Goal: Task Accomplishment & Management: Manage account settings

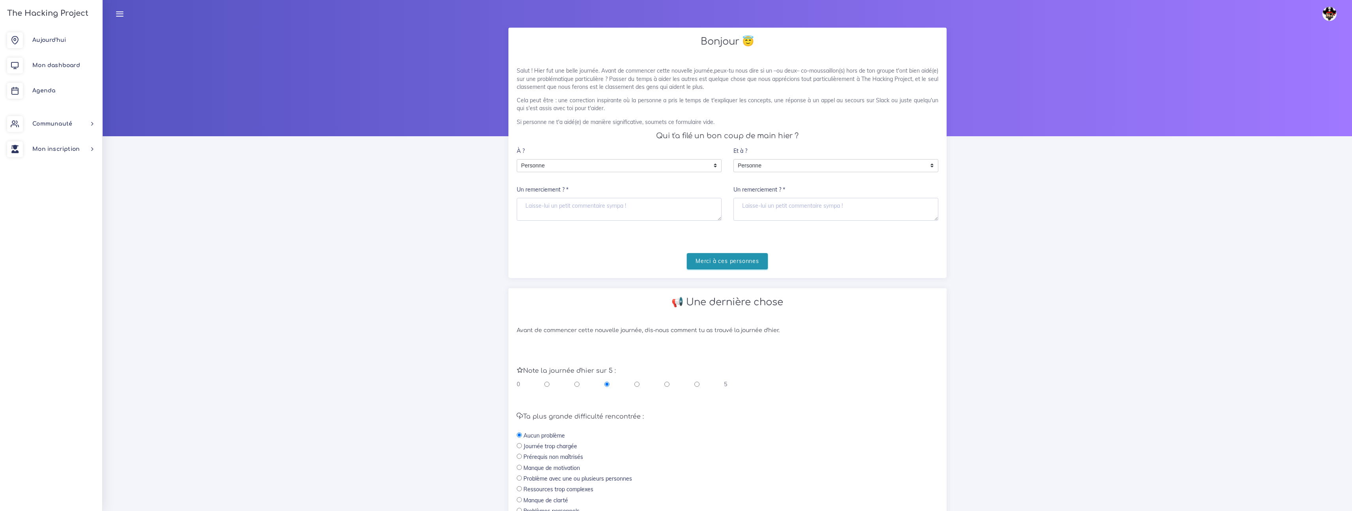
click at [717, 265] on input "Merci à ces personnes" at bounding box center [727, 261] width 81 height 16
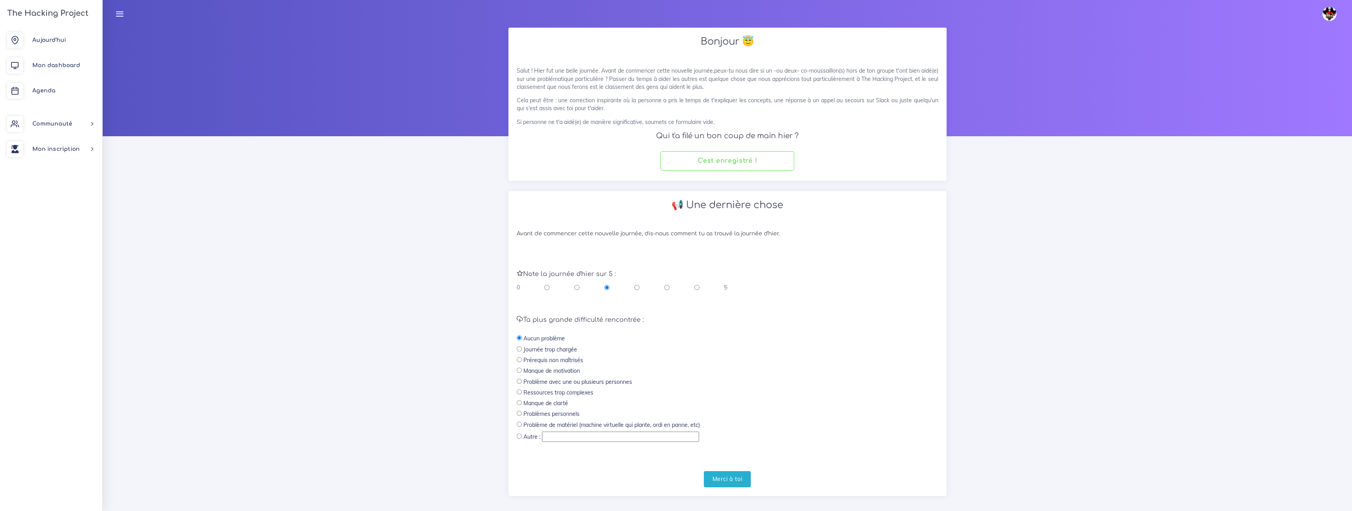
click at [698, 285] on input "radio" at bounding box center [696, 287] width 5 height 8
radio input "true"
click at [744, 476] on input "Merci à toi" at bounding box center [727, 479] width 47 height 16
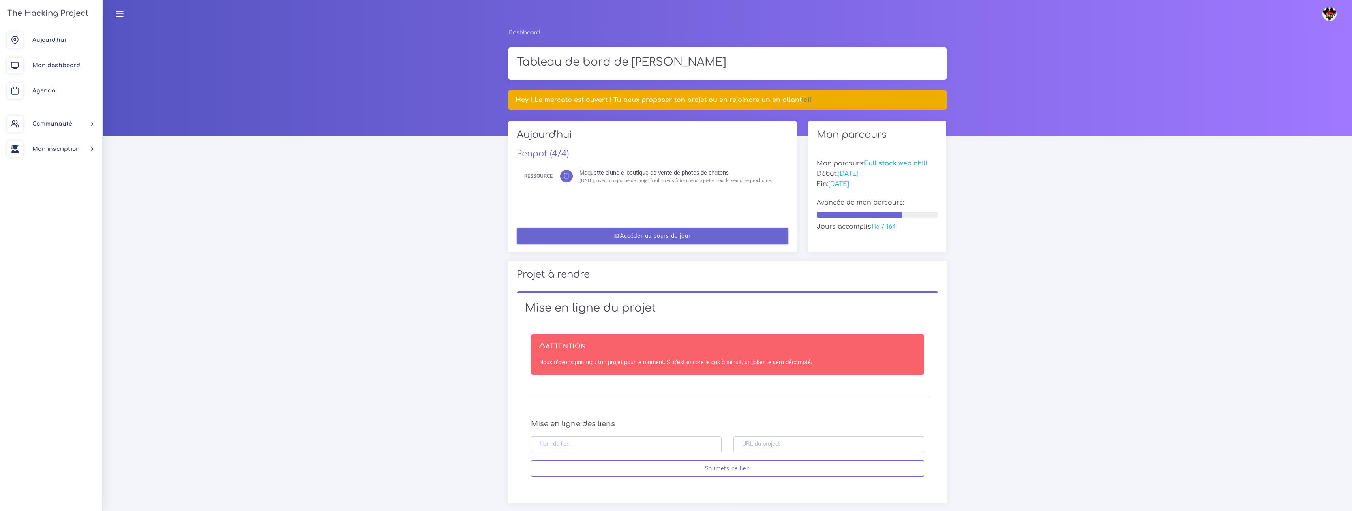
click at [651, 231] on link "Accéder au cours du jour" at bounding box center [653, 236] width 272 height 16
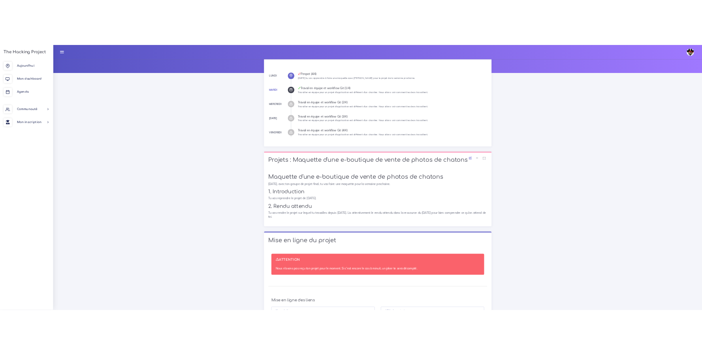
scroll to position [83, 0]
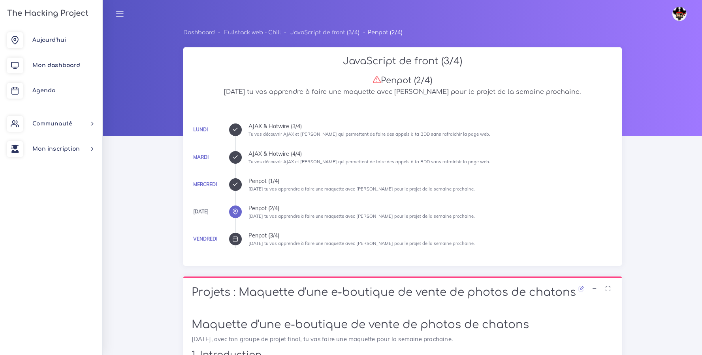
scroll to position [241, 0]
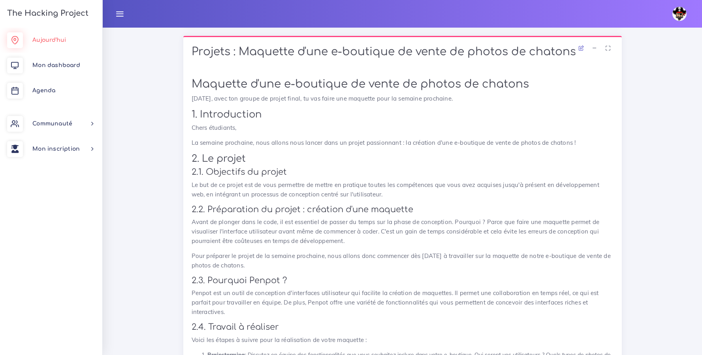
click at [64, 38] on span "Aujourd'hui" at bounding box center [49, 40] width 34 height 6
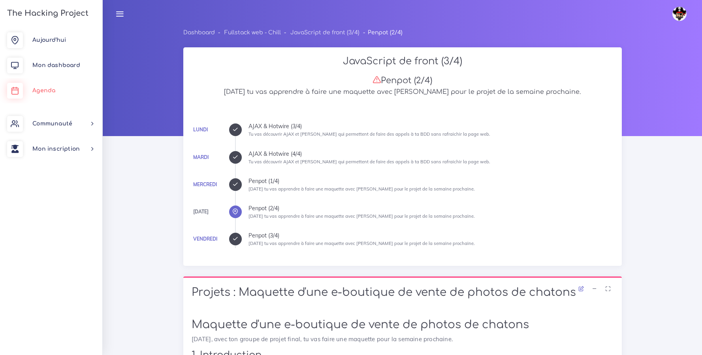
click at [49, 98] on link "Agenda" at bounding box center [51, 90] width 102 height 25
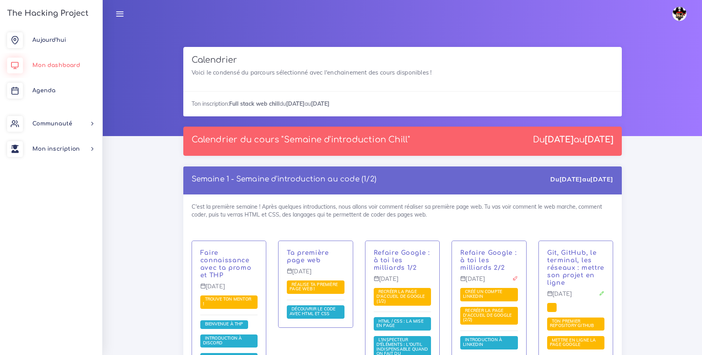
click at [44, 60] on link "Mon dashboard" at bounding box center [51, 65] width 102 height 25
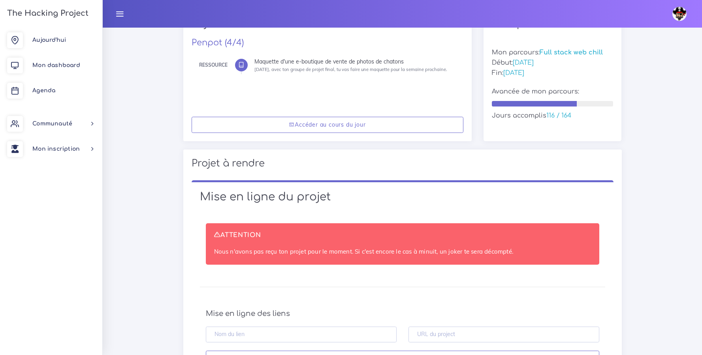
scroll to position [209, 0]
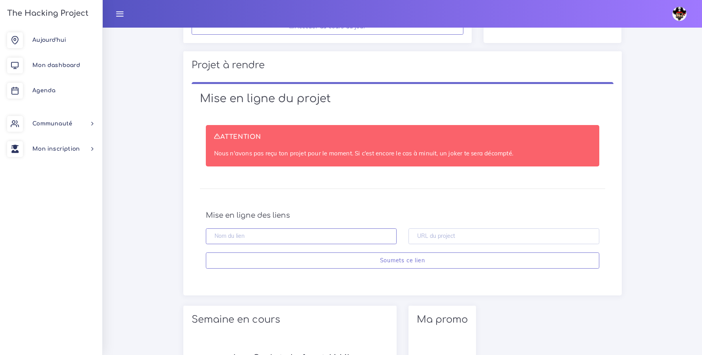
click at [315, 235] on input "text" at bounding box center [301, 237] width 191 height 16
type input "Maquette fotochaton [PERSON_NAME]"
paste input "https://github.com/Yolls24/maquette-fotochatons-JR.git"
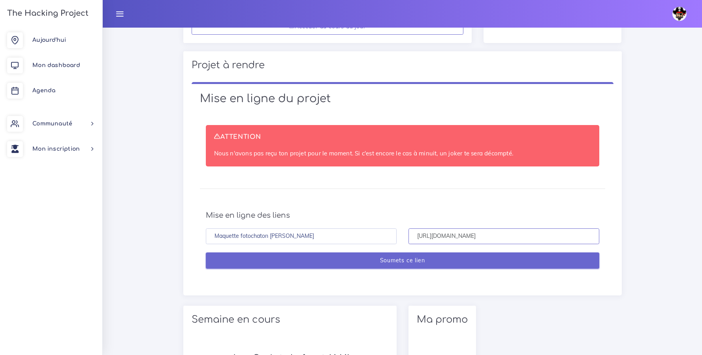
type input "https://github.com/Yolls24/maquette-fotochatons-JR.git"
click at [419, 267] on input "Soumets ce lien" at bounding box center [402, 261] width 393 height 16
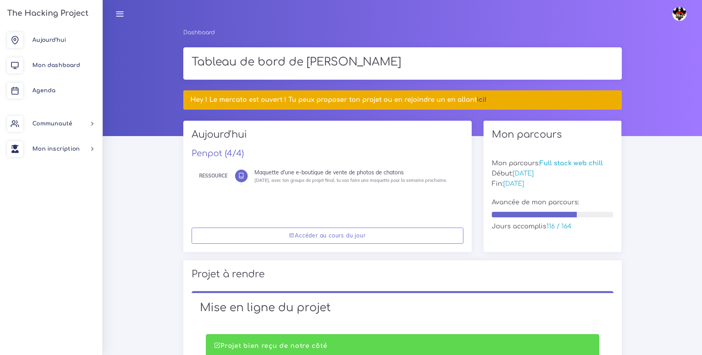
click at [481, 98] on link "ici!" at bounding box center [482, 99] width 10 height 7
click at [45, 85] on link "Agenda" at bounding box center [51, 90] width 102 height 25
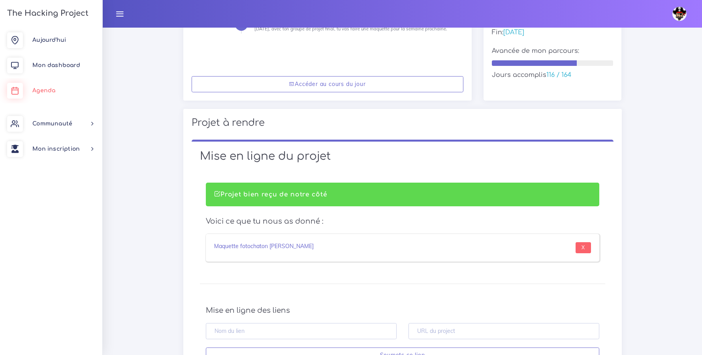
scroll to position [180, 0]
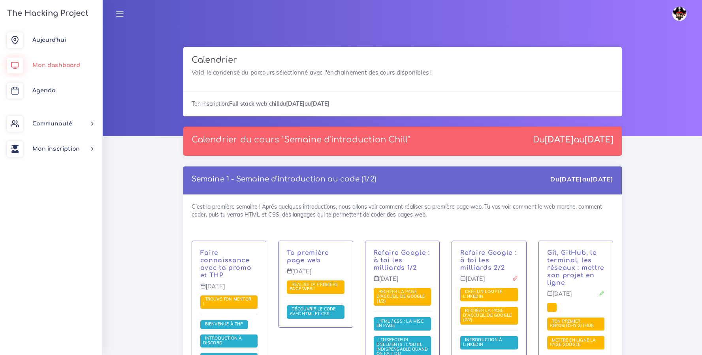
click at [64, 60] on link "Mon dashboard" at bounding box center [51, 65] width 102 height 25
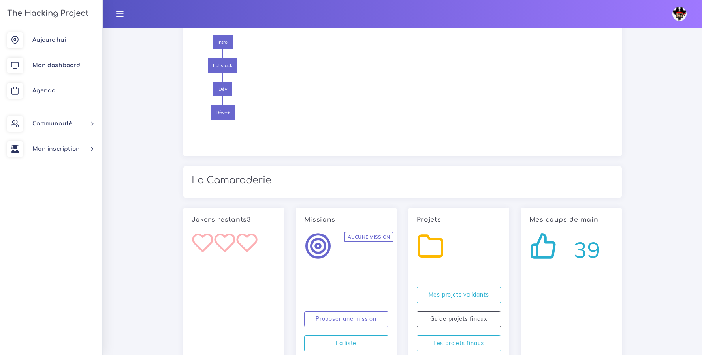
scroll to position [948, 0]
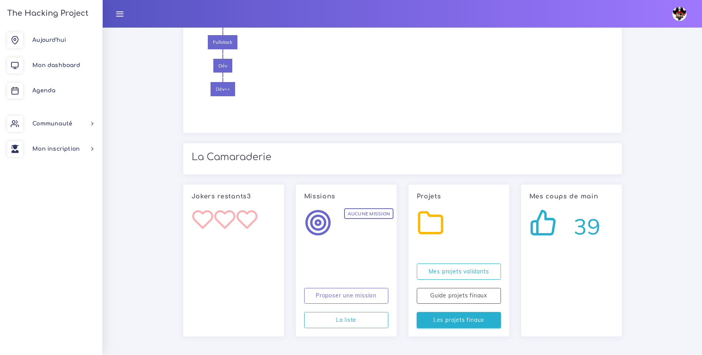
click at [466, 320] on link "Les projets finaux" at bounding box center [459, 320] width 84 height 16
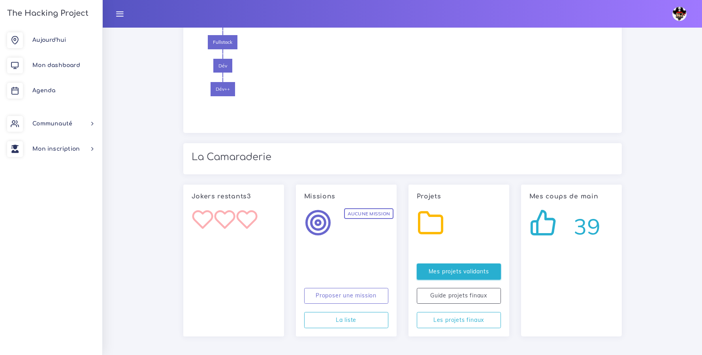
click at [462, 274] on link "Mes projets validants" at bounding box center [459, 272] width 84 height 16
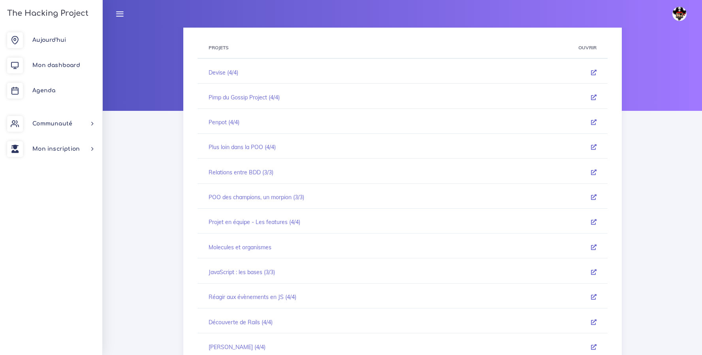
scroll to position [21, 0]
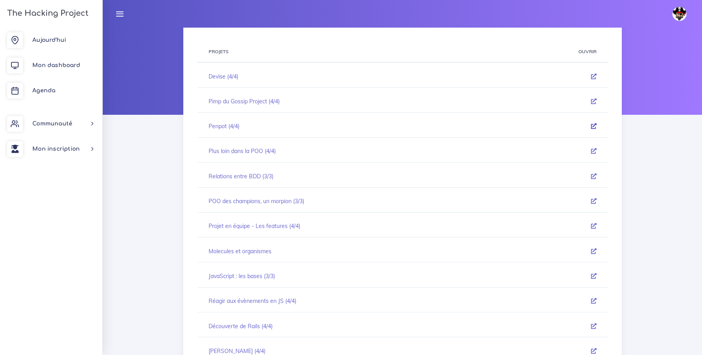
click at [591, 126] on icon at bounding box center [594, 127] width 6 height 6
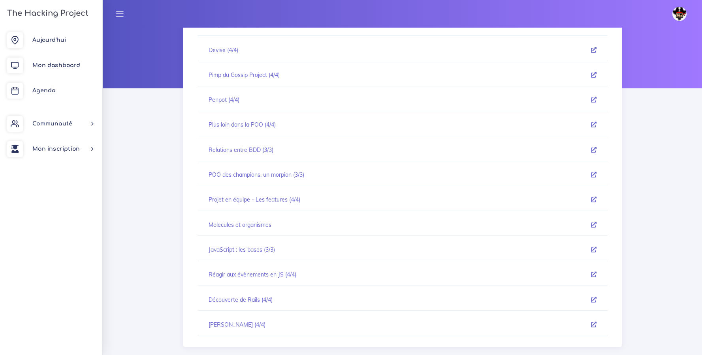
scroll to position [47, 0]
click at [591, 277] on icon at bounding box center [594, 275] width 6 height 6
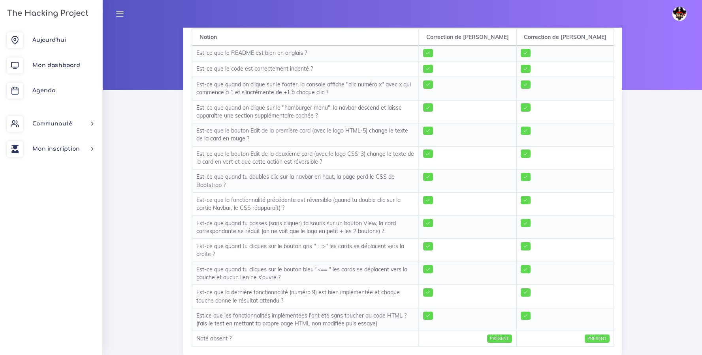
scroll to position [47, 0]
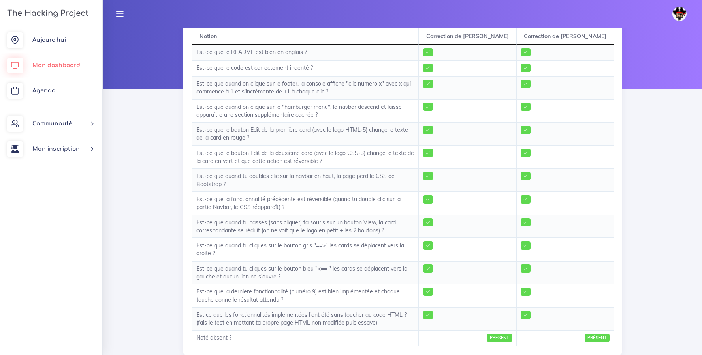
click at [31, 69] on link "Mon dashboard" at bounding box center [51, 65] width 102 height 25
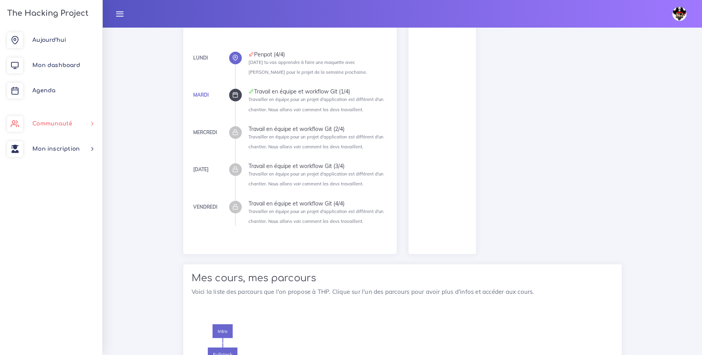
scroll to position [524, 0]
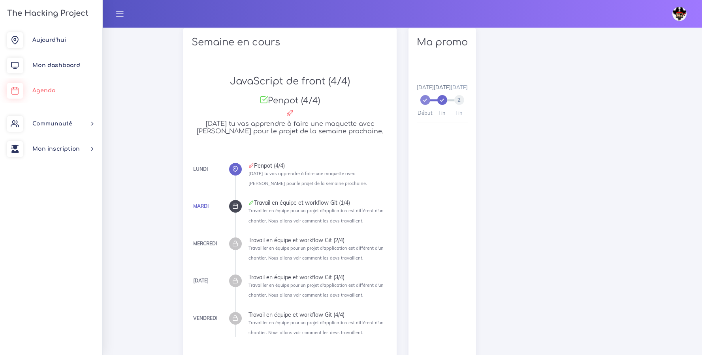
click at [47, 93] on span "Agenda" at bounding box center [43, 91] width 23 height 6
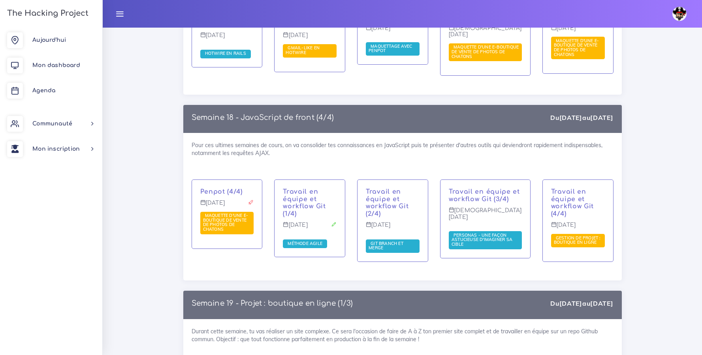
scroll to position [4949, 0]
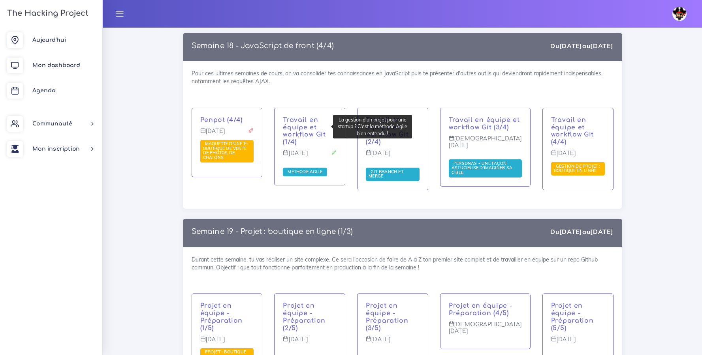
click at [310, 169] on span "Méthode Agile" at bounding box center [304, 172] width 39 height 6
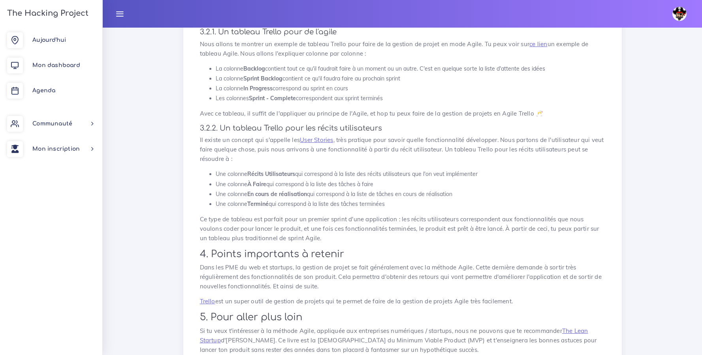
scroll to position [956, 0]
